Goal: Task Accomplishment & Management: Manage account settings

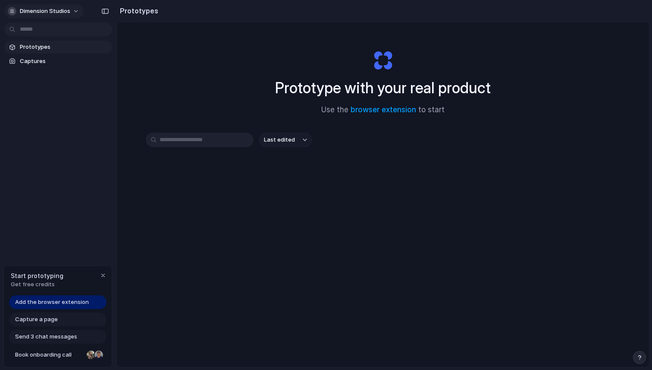
click at [44, 15] on div "Dimension Studios" at bounding box center [39, 11] width 63 height 9
click at [44, 15] on div "Settings Invite members Change theme Sign out" at bounding box center [326, 185] width 652 height 370
click at [154, 137] on input "text" at bounding box center [200, 139] width 108 height 15
click at [61, 57] on span "Captures" at bounding box center [64, 61] width 89 height 9
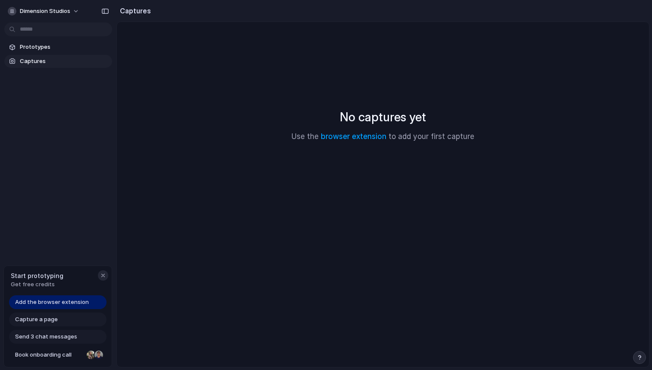
click at [103, 275] on div "button" at bounding box center [103, 275] width 7 height 7
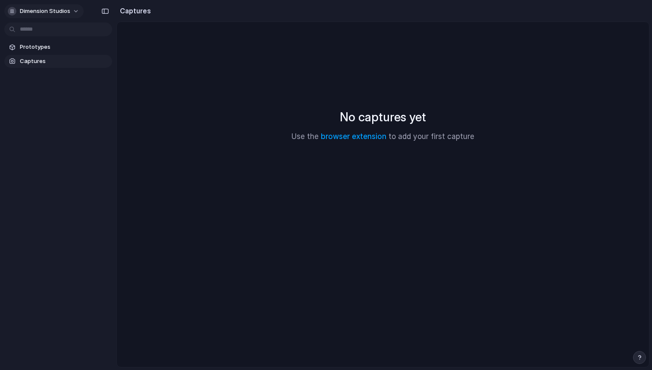
click at [38, 15] on div "Dimension Studios" at bounding box center [39, 11] width 63 height 9
click at [35, 34] on span "Settings" at bounding box center [32, 30] width 24 height 9
click at [50, 12] on span "Dimension Studios" at bounding box center [45, 11] width 50 height 9
click at [53, 33] on li "Settings" at bounding box center [42, 31] width 72 height 14
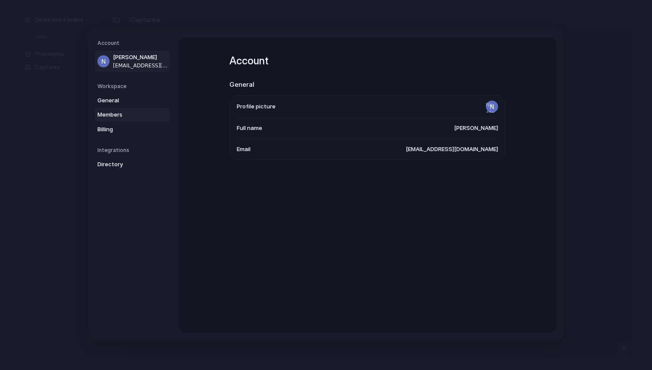
click at [104, 108] on link "Members" at bounding box center [132, 115] width 75 height 14
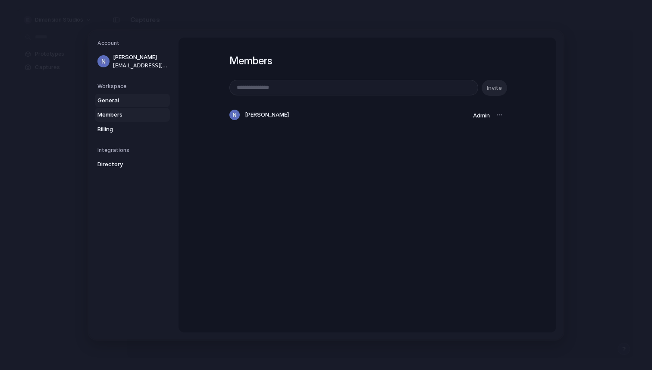
click at [104, 103] on span "General" at bounding box center [124, 100] width 55 height 9
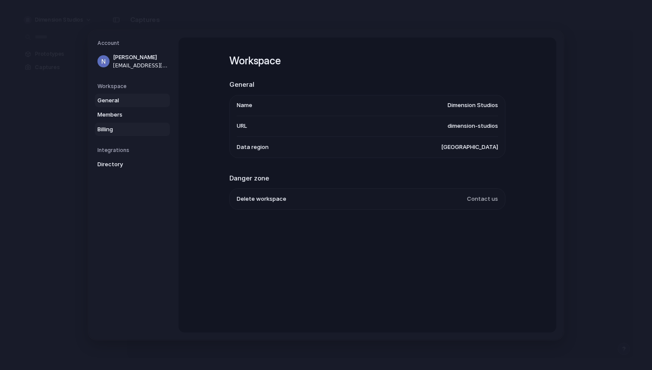
click at [118, 127] on span "Billing" at bounding box center [124, 129] width 55 height 9
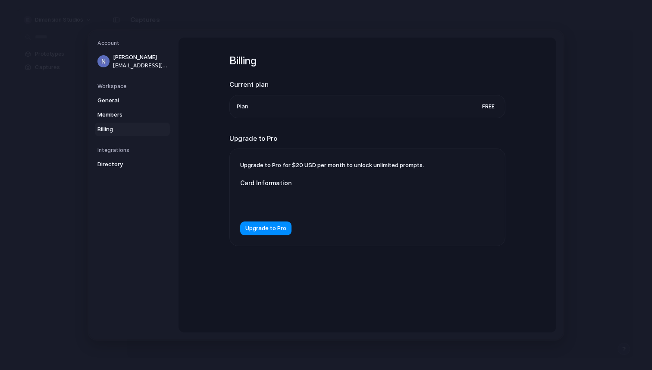
click at [117, 157] on div "Integrations Directory" at bounding box center [133, 158] width 72 height 25
click at [117, 161] on span "Directory" at bounding box center [124, 164] width 55 height 9
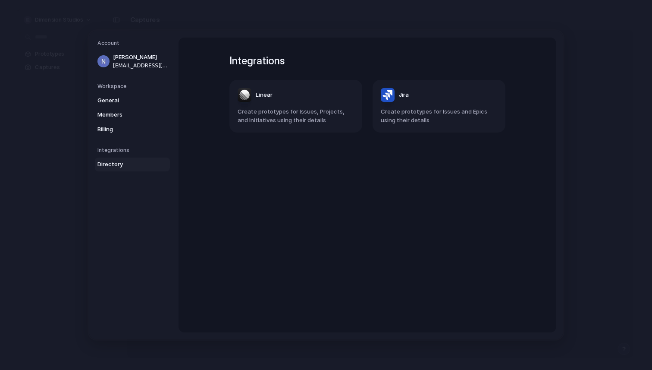
click at [113, 83] on h5 "Workspace" at bounding box center [133, 86] width 72 height 8
click at [113, 100] on span "General" at bounding box center [124, 100] width 55 height 9
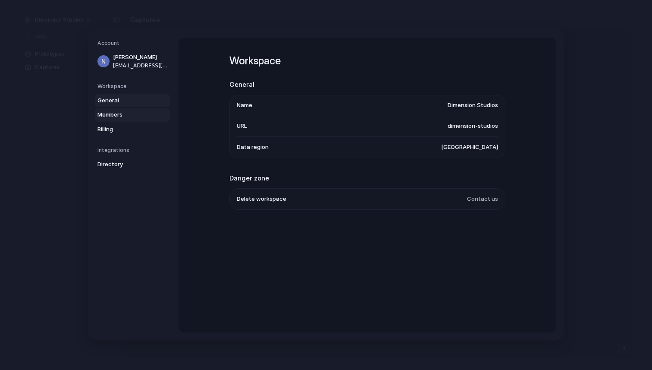
click at [116, 116] on span "Members" at bounding box center [124, 114] width 55 height 9
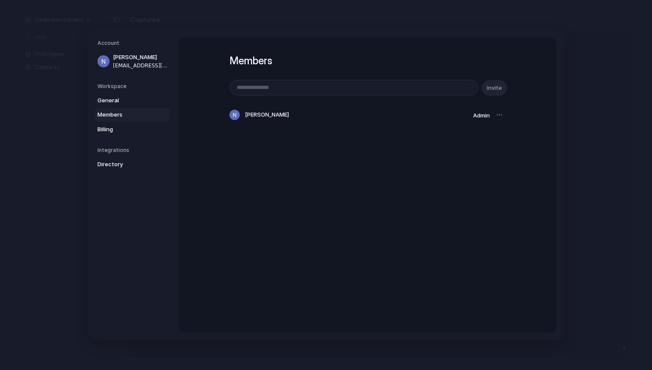
click at [117, 139] on nav "Account Nick Maracotta nick@dimensionstudios.co Workspace General Members Billi…" at bounding box center [134, 185] width 90 height 308
click at [117, 130] on span "Billing" at bounding box center [124, 129] width 55 height 9
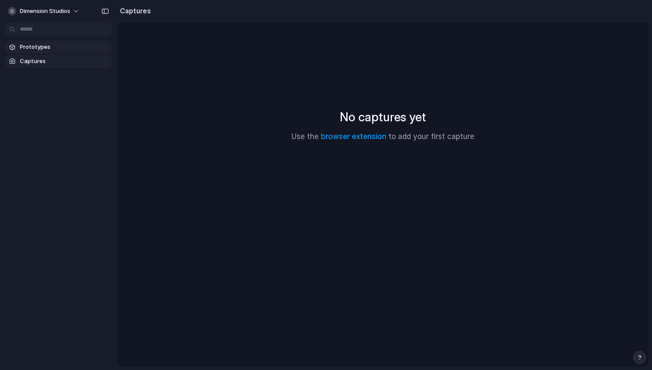
click at [49, 47] on span "Prototypes" at bounding box center [64, 47] width 89 height 9
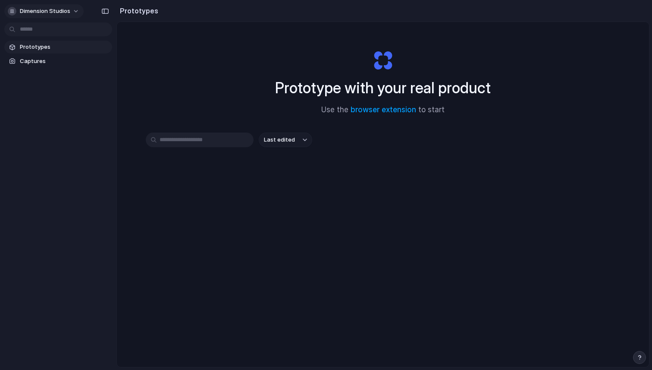
click at [54, 12] on span "Dimension Studios" at bounding box center [45, 11] width 50 height 9
click at [57, 46] on span "Invite members" at bounding box center [40, 44] width 41 height 9
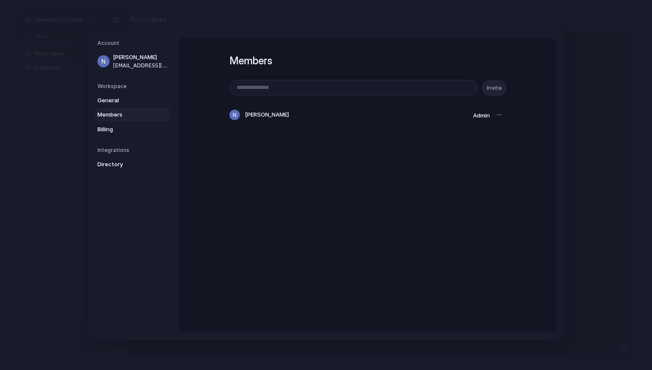
click at [135, 119] on link "Members" at bounding box center [132, 115] width 75 height 14
click at [135, 124] on link "Billing" at bounding box center [132, 130] width 75 height 14
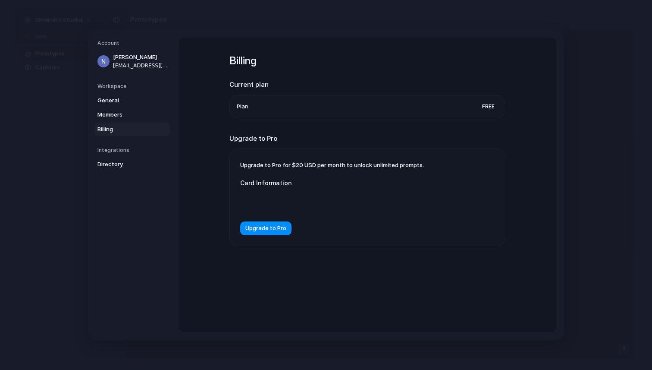
click at [130, 88] on h5 "Workspace" at bounding box center [133, 86] width 72 height 8
click at [129, 104] on span "General" at bounding box center [124, 100] width 55 height 9
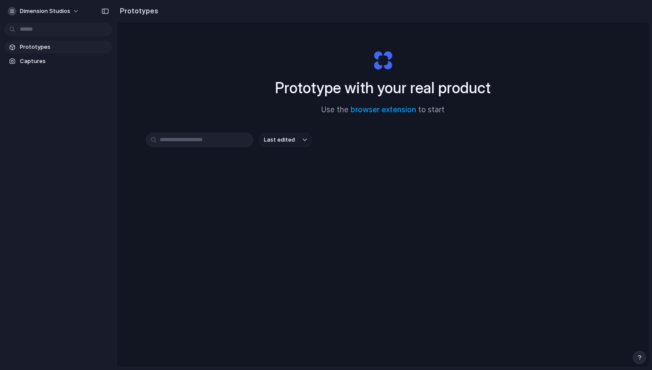
scroll to position [46, 0]
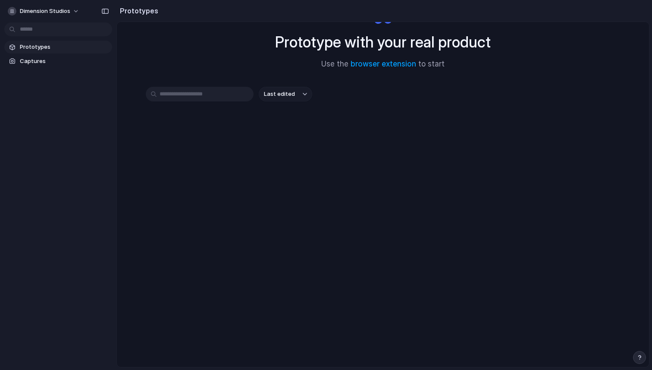
click at [645, 362] on div "Prototype with your real product Use the browser extension to start Last edited" at bounding box center [383, 171] width 532 height 390
click at [643, 362] on button "button" at bounding box center [639, 357] width 13 height 13
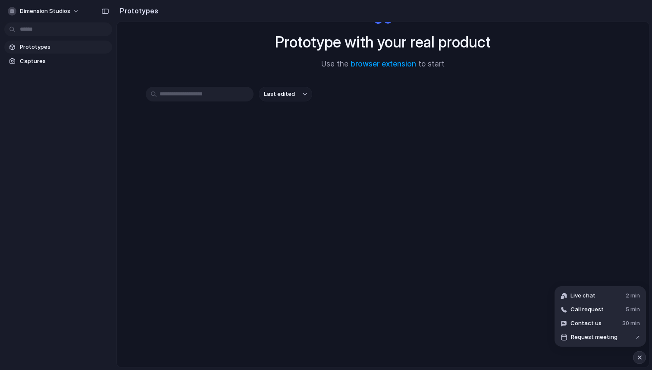
click at [475, 218] on div "Prototype with your real product Use the browser extension to start Last edited" at bounding box center [383, 171] width 532 height 390
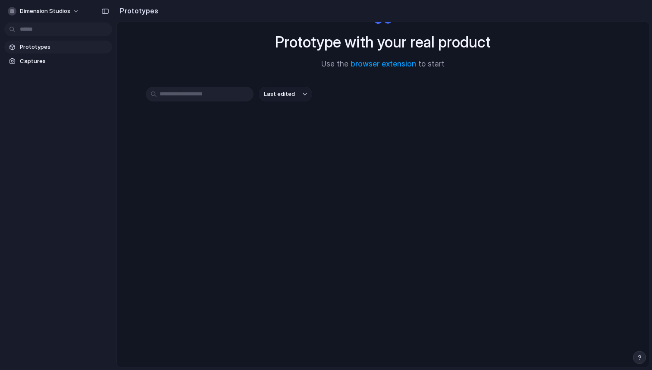
scroll to position [0, 0]
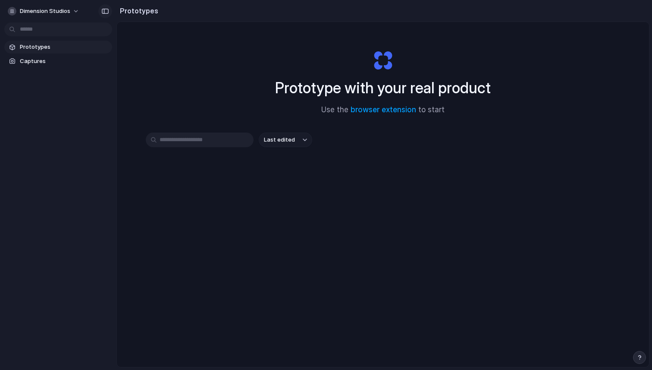
click at [110, 12] on button "button" at bounding box center [105, 11] width 14 height 14
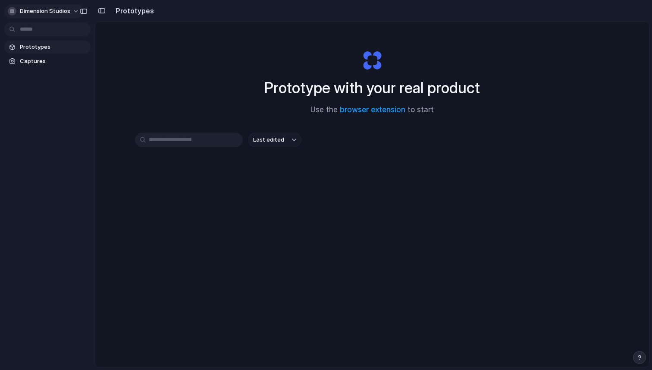
click at [56, 12] on span "Dimension Studios" at bounding box center [45, 11] width 50 height 9
drag, startPoint x: 50, startPoint y: 33, endPoint x: 52, endPoint y: 65, distance: 32.0
click at [52, 65] on ul "Settings Invite members Change theme Sign out" at bounding box center [41, 52] width 75 height 60
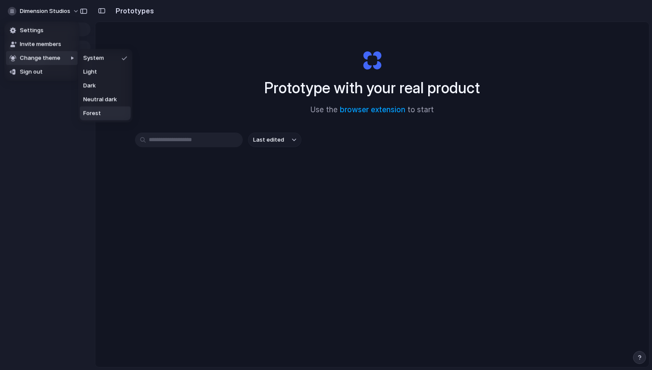
click at [101, 213] on div "Settings Invite members Change theme Sign out" at bounding box center [326, 185] width 652 height 370
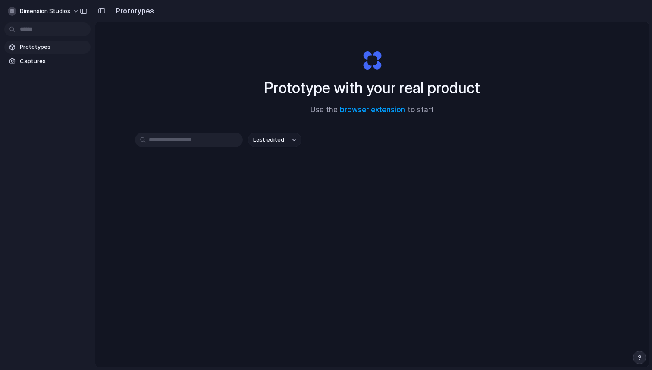
click at [8, 369] on div "Dimension Studios Prototypes Captures" at bounding box center [47, 185] width 95 height 370
